Goal: Information Seeking & Learning: Learn about a topic

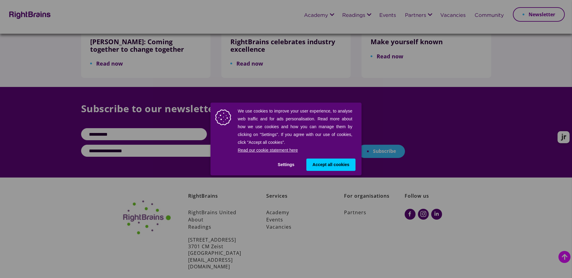
scroll to position [402, 0]
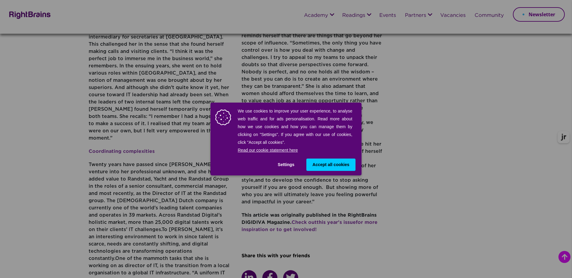
scroll to position [251, 0]
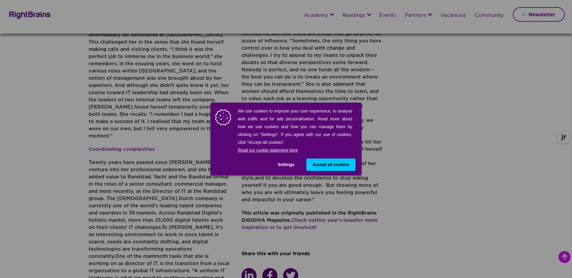
click at [338, 166] on span "Accept all cookies" at bounding box center [330, 165] width 37 height 6
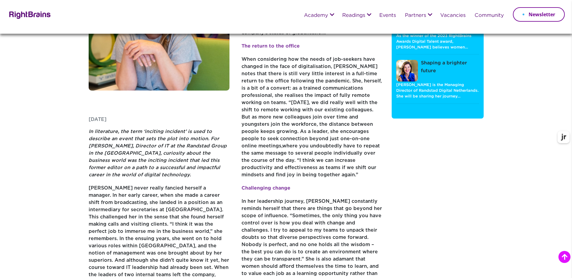
scroll to position [0, 0]
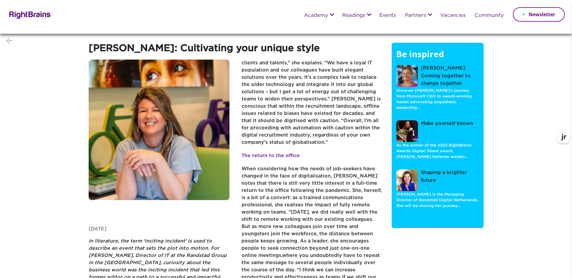
click at [320, 157] on p "The return to the office" at bounding box center [311, 159] width 141 height 13
click at [319, 156] on p "The return to the office" at bounding box center [311, 159] width 141 height 13
click at [316, 153] on p "The return to the office" at bounding box center [311, 159] width 141 height 13
